Goal: Obtain resource: Obtain resource

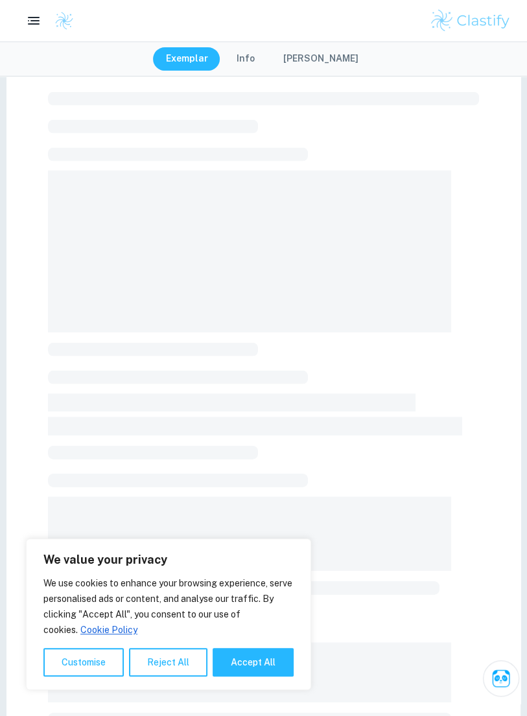
scroll to position [38, 0]
click at [253, 654] on button "Accept All" at bounding box center [253, 662] width 81 height 29
checkbox input "true"
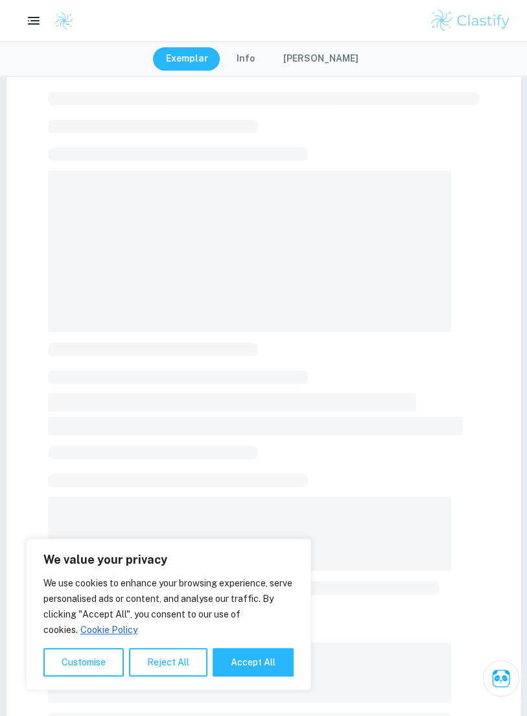
checkbox input "true"
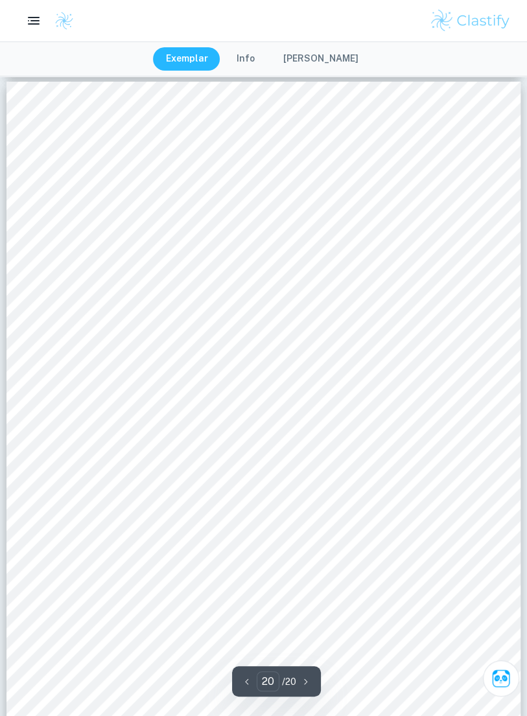
scroll to position [13098, 0]
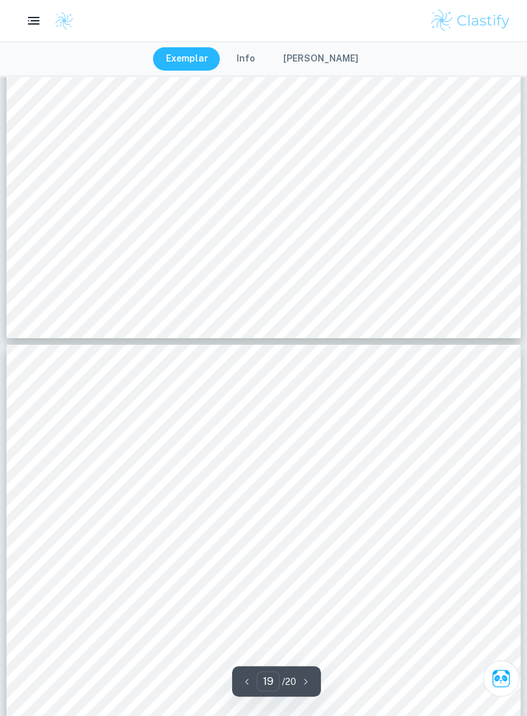
type input "20"
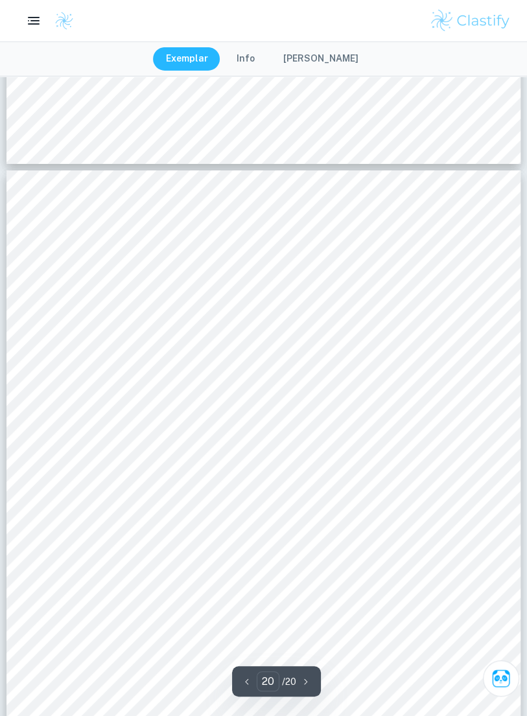
scroll to position [12993, 0]
